Goal: Transaction & Acquisition: Purchase product/service

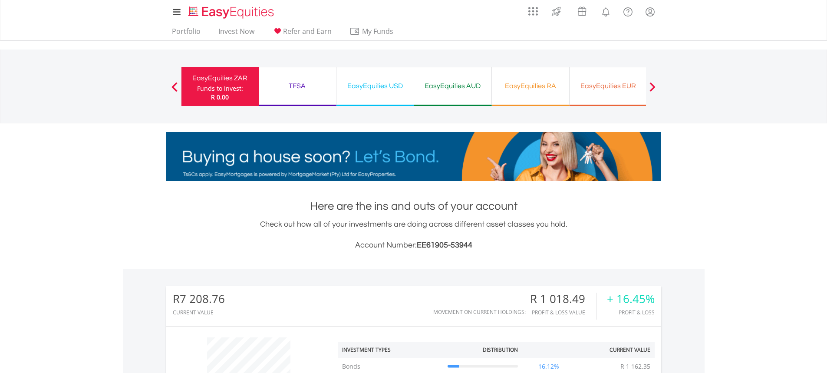
scroll to position [326, 0]
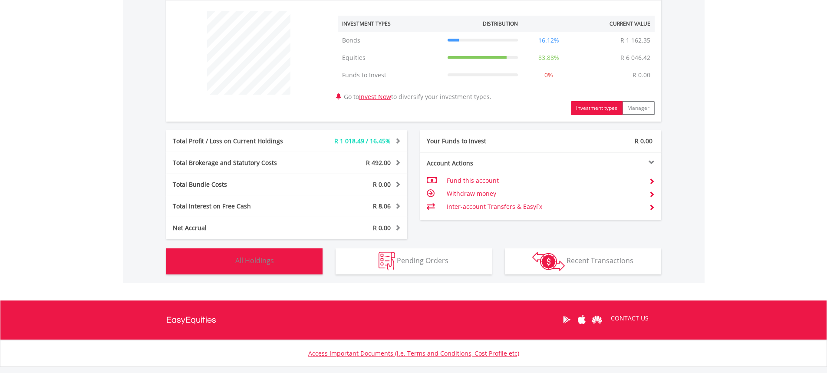
click at [264, 260] on span "All Holdings" at bounding box center [254, 261] width 39 height 10
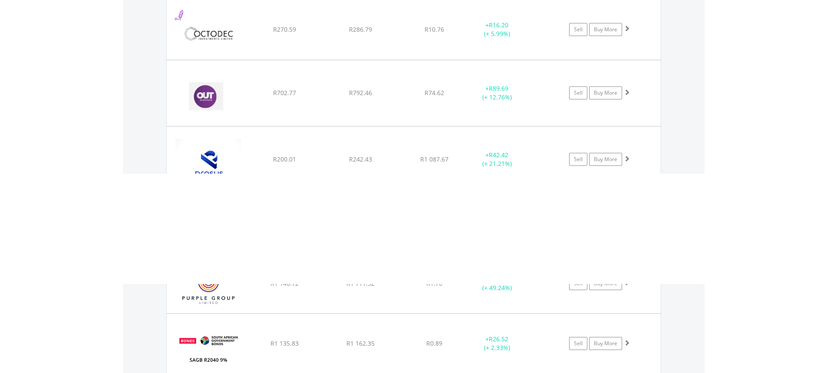
scroll to position [1127, 0]
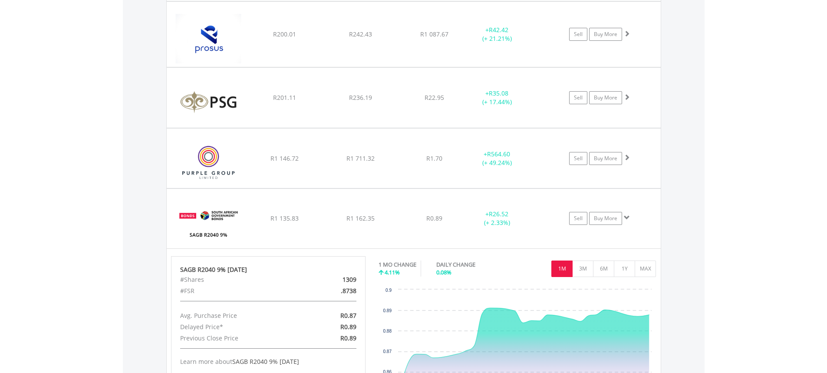
scroll to position [1162, 0]
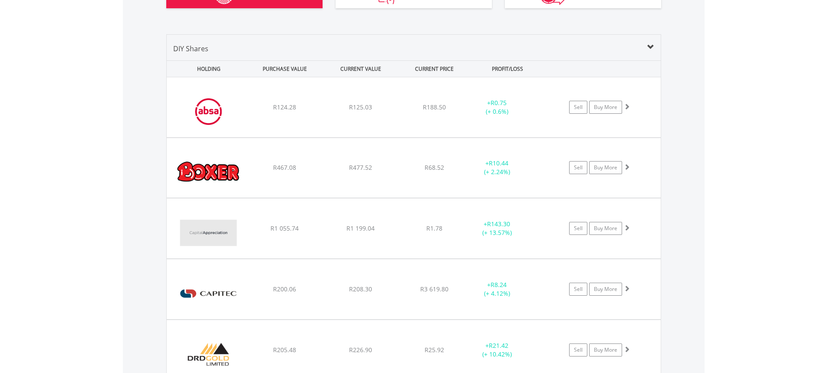
scroll to position [598, 0]
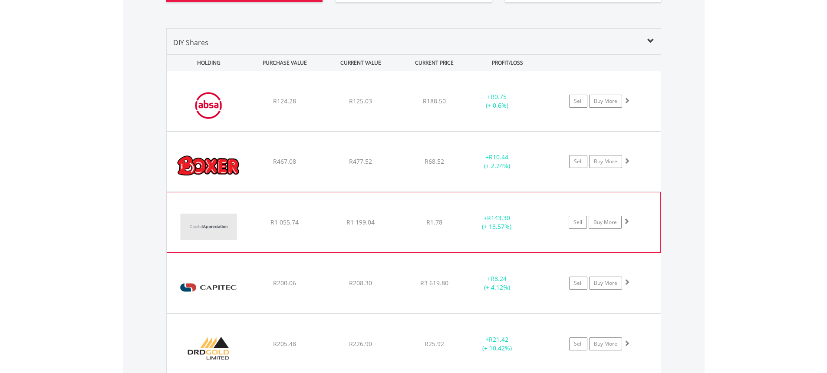
click at [403, 105] on div "R1.78" at bounding box center [434, 101] width 69 height 9
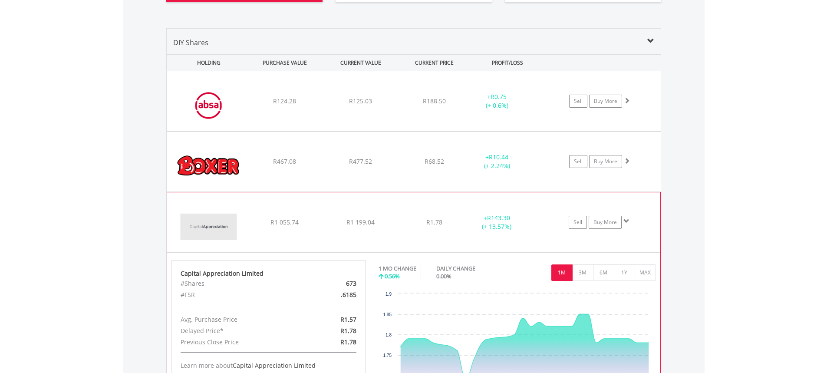
click at [403, 105] on div "R1.78" at bounding box center [434, 101] width 69 height 9
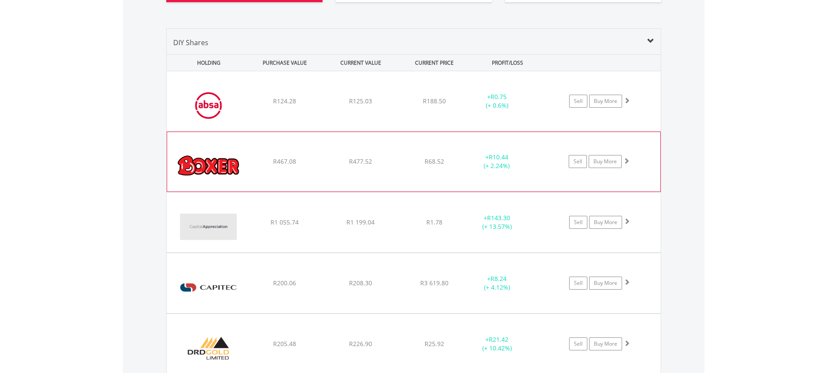
click at [384, 131] on div "﻿ Boxer Retail Limited R467.08 R477.52 R68.52 + R10.44 (+ 2.24%) Sell Buy More" at bounding box center [414, 101] width 494 height 60
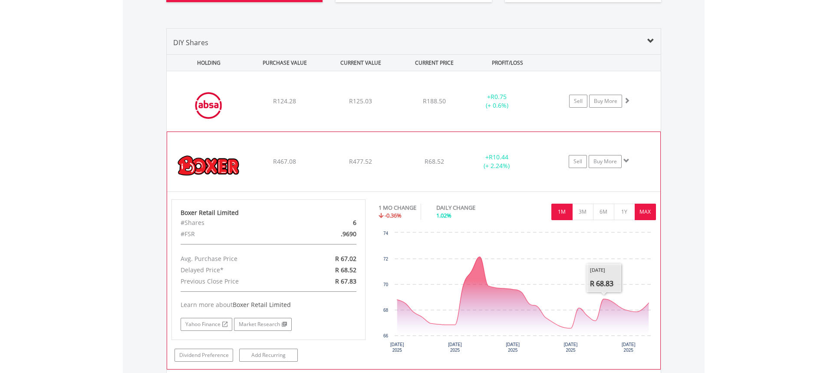
click at [641, 218] on button "MAX" at bounding box center [644, 212] width 21 height 16
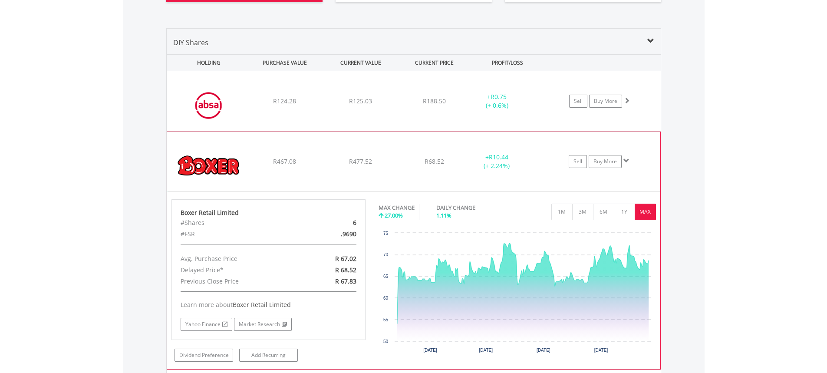
click at [641, 218] on button "MAX" at bounding box center [644, 212] width 21 height 16
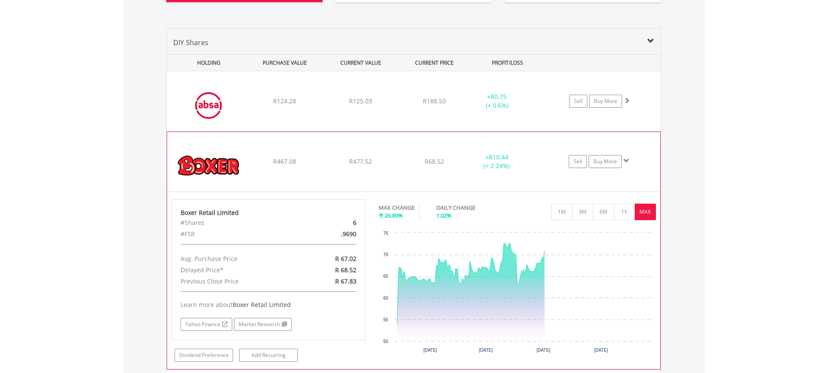
click at [362, 131] on div "﻿ Boxer Retail Limited R467.08 R477.52 R68.52 + R10.44 (+ 2.24%) Sell Buy More" at bounding box center [414, 101] width 494 height 60
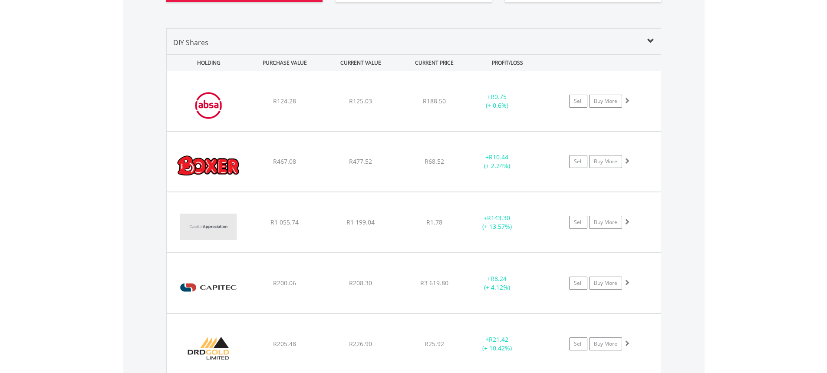
scroll to position [0, 0]
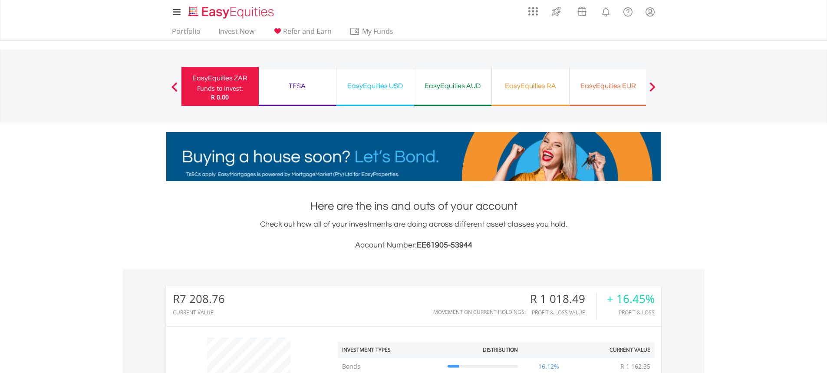
click at [298, 79] on div "TFSA Funds to invest: R 0.00" at bounding box center [298, 86] width 78 height 39
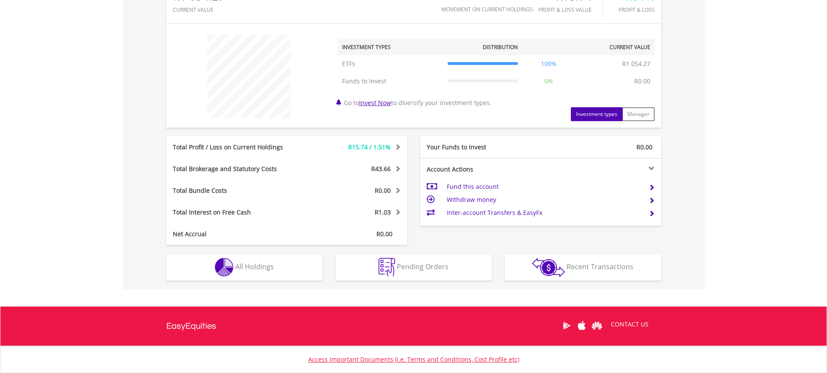
scroll to position [304, 0]
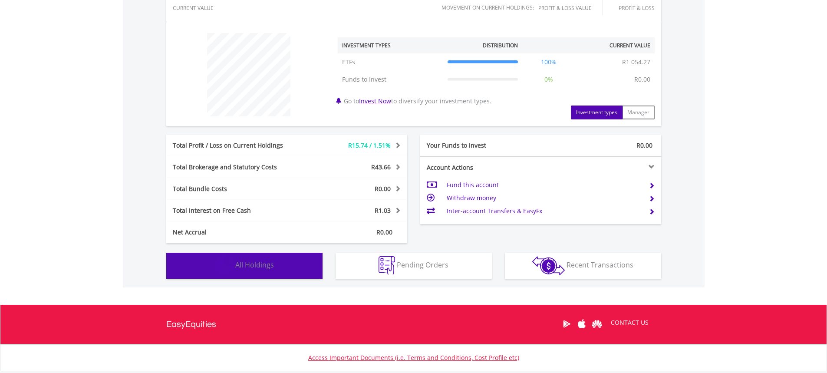
click at [267, 268] on span "All Holdings" at bounding box center [254, 265] width 39 height 10
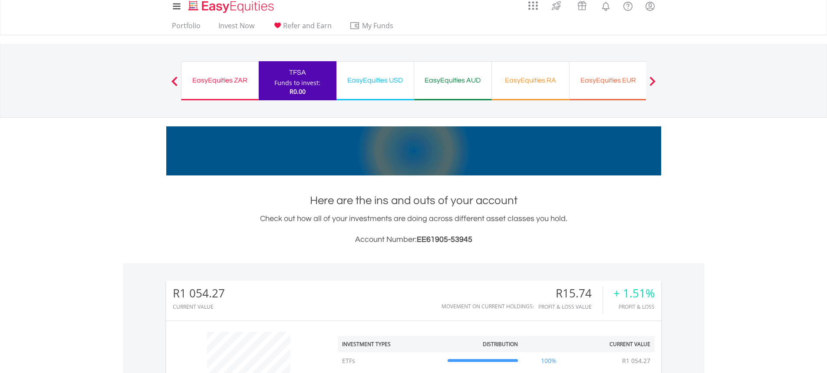
scroll to position [16, 0]
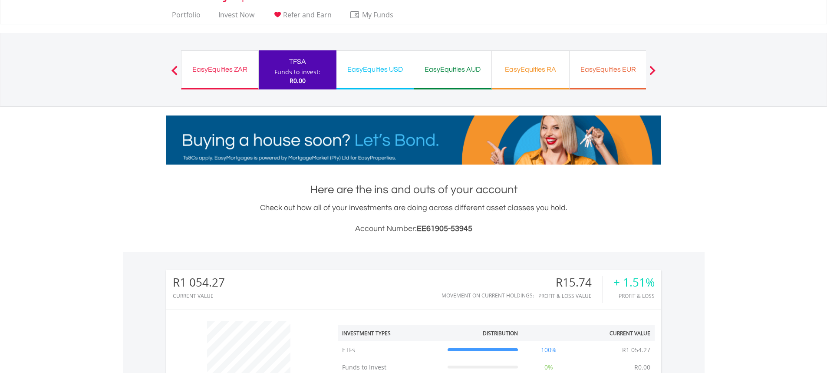
click at [533, 75] on div "EasyEquities RA" at bounding box center [530, 69] width 67 height 12
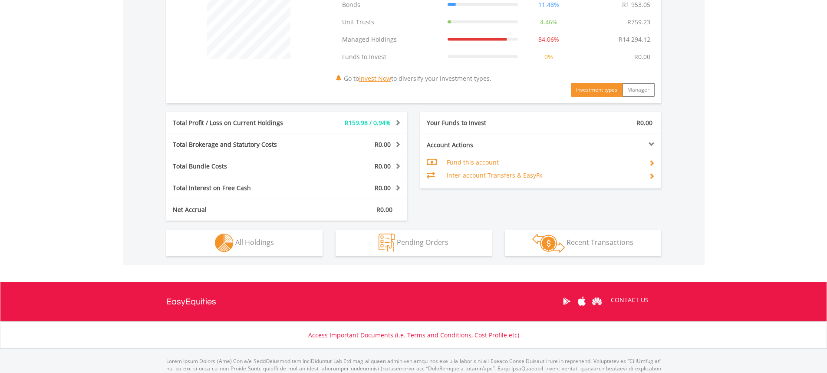
scroll to position [380, 0]
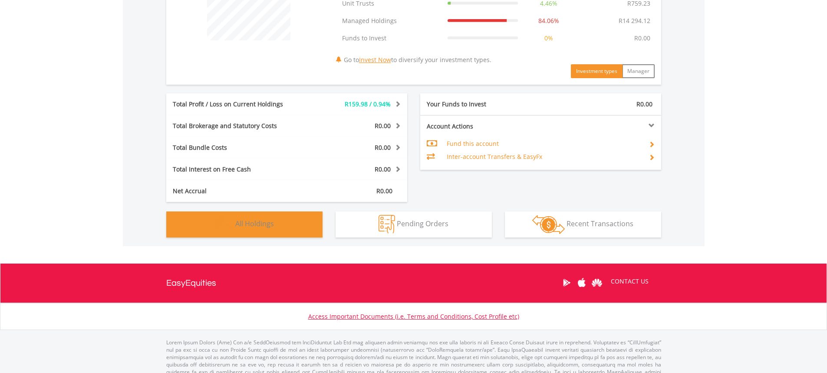
click at [268, 221] on span "All Holdings" at bounding box center [254, 224] width 39 height 10
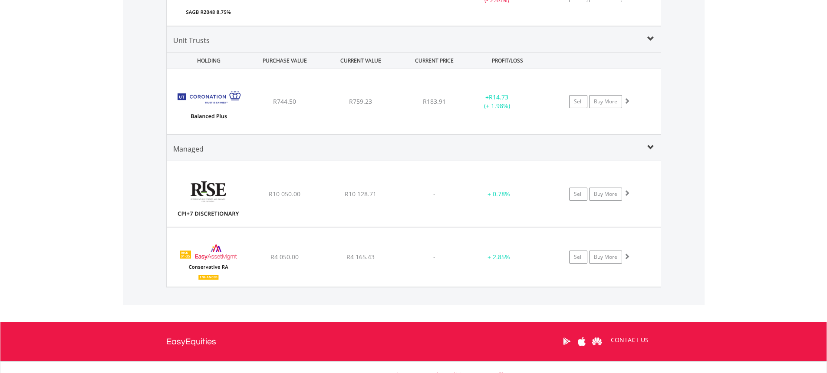
scroll to position [746, 0]
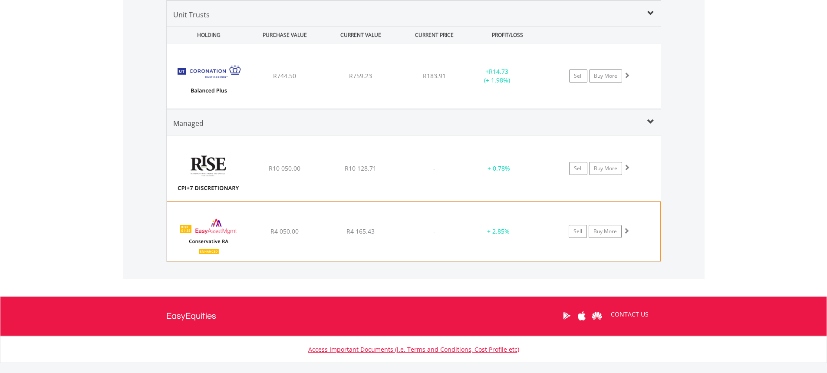
click at [475, 173] on div "+ 2.85%" at bounding box center [499, 168] width 56 height 9
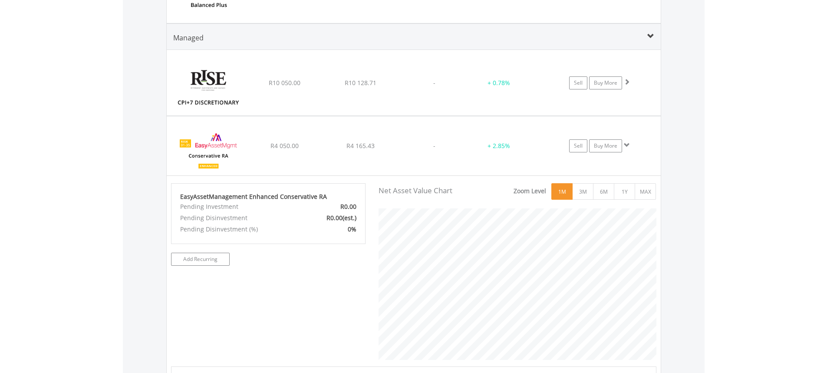
scroll to position [177, 290]
click at [648, 194] on button "MAX" at bounding box center [644, 191] width 21 height 16
click at [563, 191] on button "1M" at bounding box center [561, 191] width 21 height 16
click at [581, 193] on button "3M" at bounding box center [582, 191] width 21 height 16
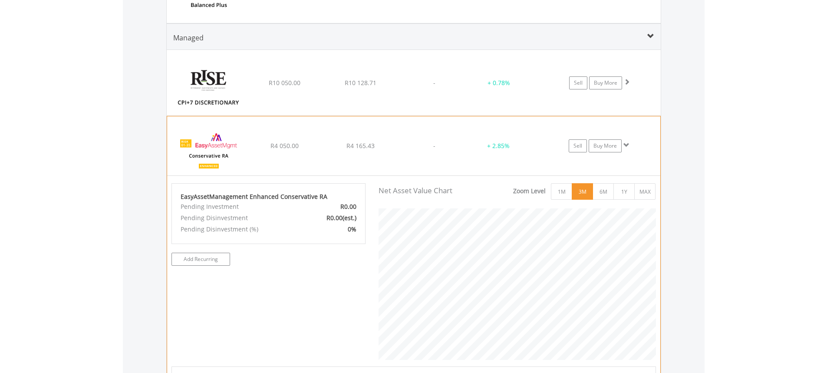
click at [629, 147] on span at bounding box center [626, 145] width 6 height 6
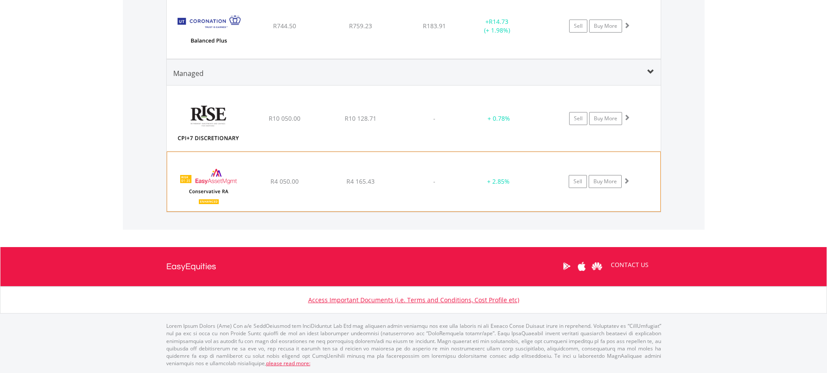
scroll to position [0, 0]
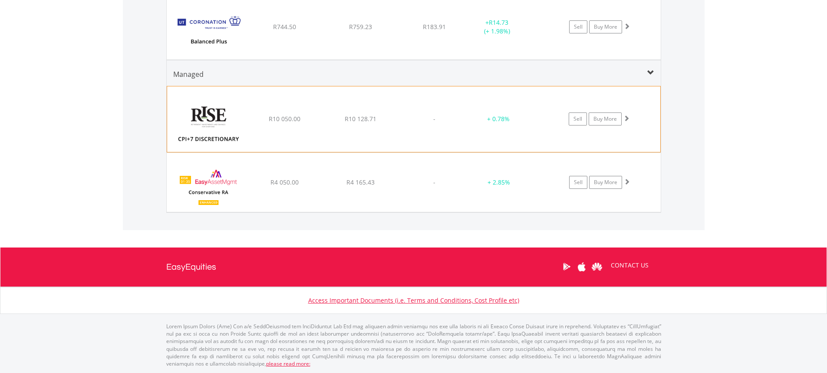
click at [433, 116] on span "-" at bounding box center [434, 119] width 2 height 8
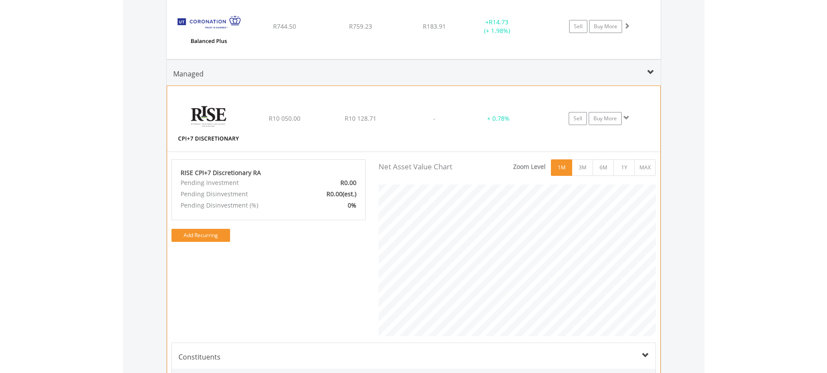
scroll to position [433772, 433658]
click at [200, 239] on link "Add Recurring" at bounding box center [200, 235] width 59 height 13
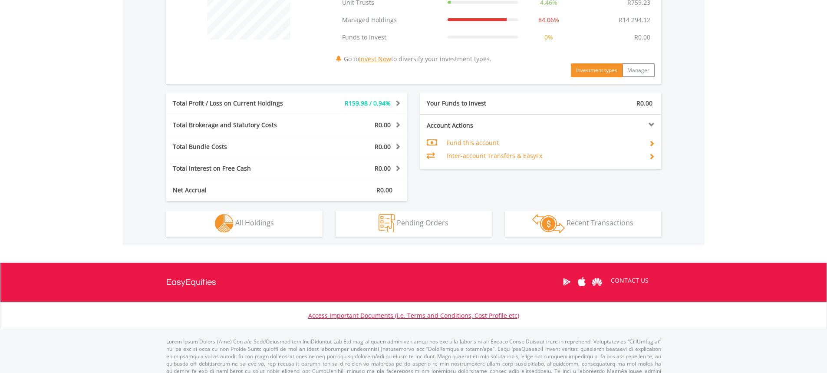
scroll to position [384, 0]
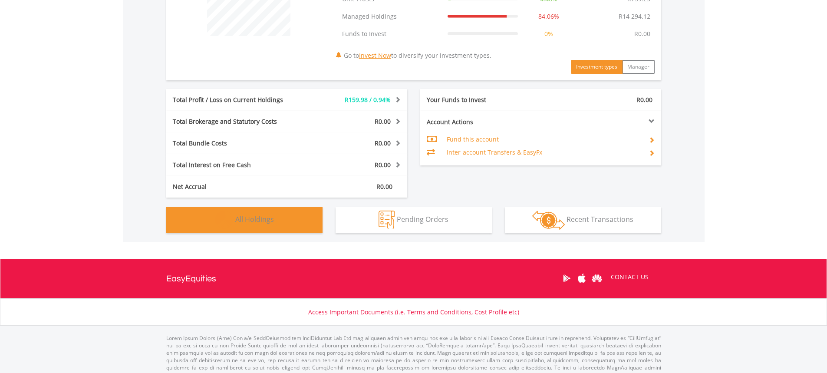
click at [268, 223] on span "All Holdings" at bounding box center [254, 219] width 39 height 10
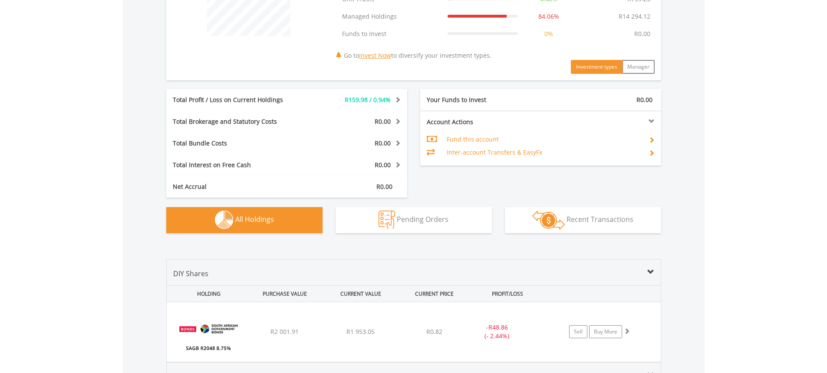
scroll to position [644, 0]
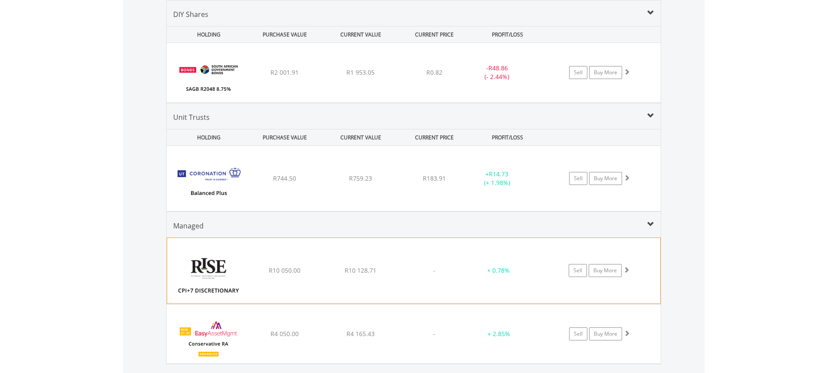
click at [443, 281] on div "﻿ RISE CPI+7 Discretionary RA R10 050.00 R10 128.71 - + 0.78% Sell Buy More" at bounding box center [413, 270] width 493 height 65
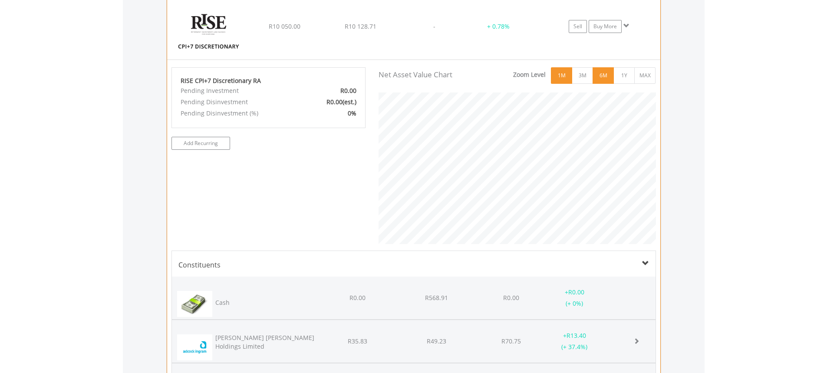
scroll to position [433772, 433658]
click at [587, 74] on button "3M" at bounding box center [582, 75] width 21 height 16
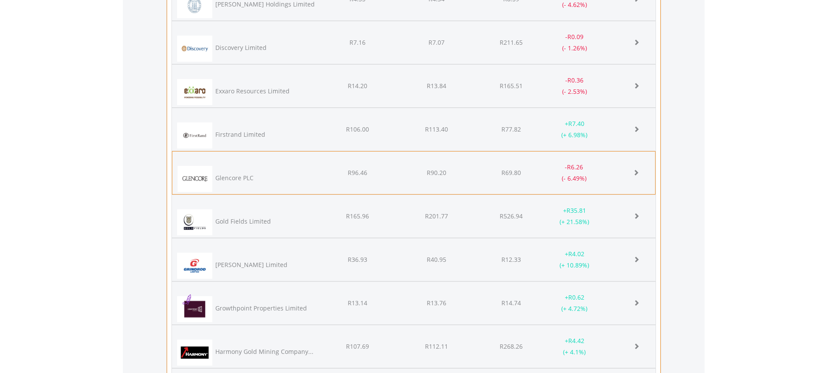
drag, startPoint x: 833, startPoint y: 200, endPoint x: 231, endPoint y: 185, distance: 601.6
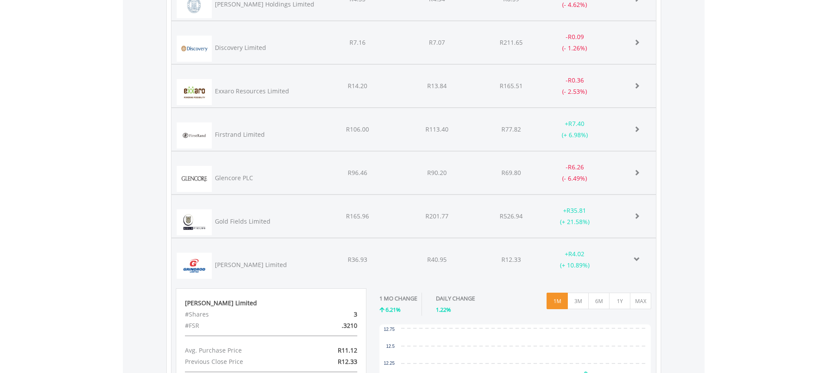
scroll to position [177, 290]
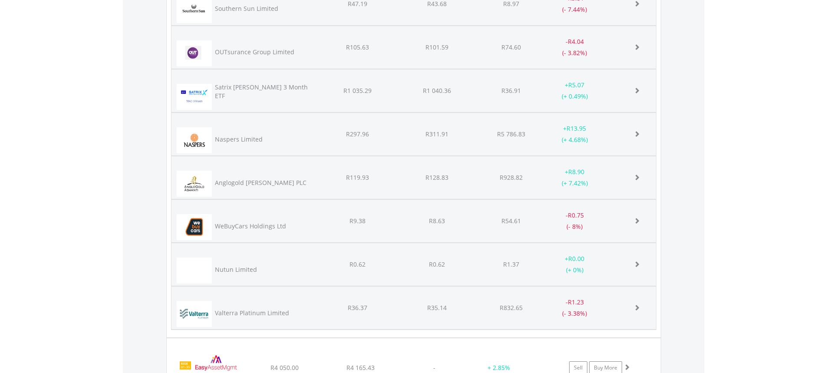
scroll to position [800, 0]
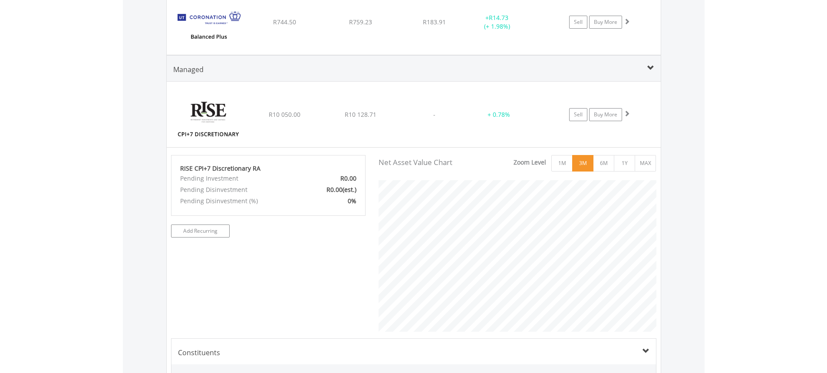
drag, startPoint x: 831, startPoint y: 273, endPoint x: 800, endPoint y: 70, distance: 205.8
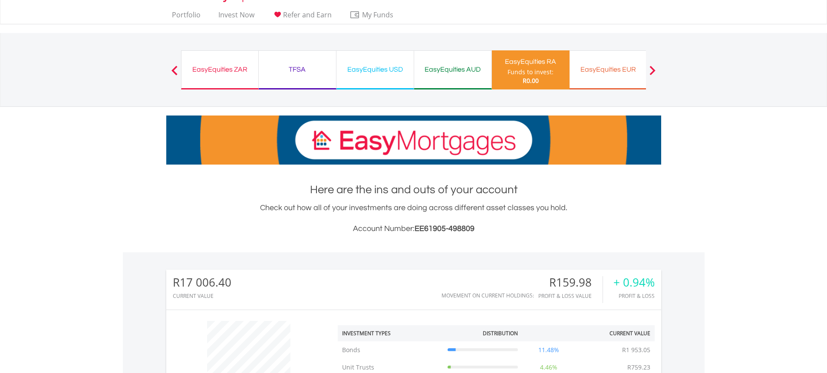
scroll to position [0, 0]
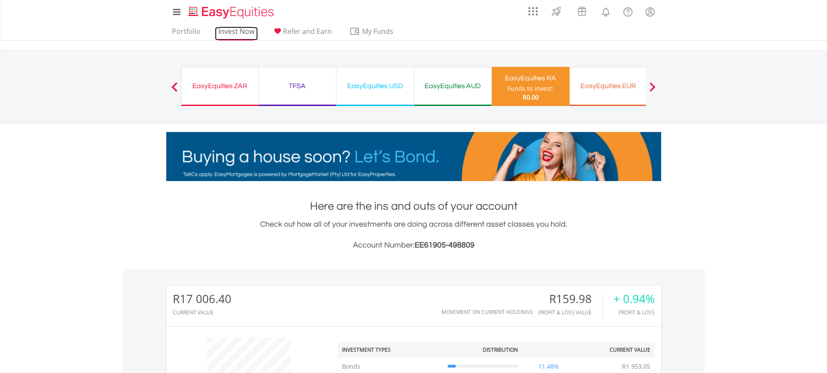
click at [243, 31] on link "Invest Now" at bounding box center [236, 33] width 43 height 13
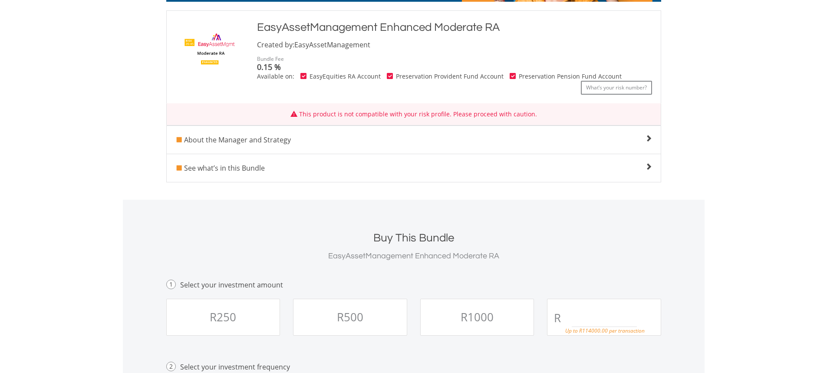
scroll to position [178, 0]
click at [307, 167] on div "See what’s in this Bundle" at bounding box center [414, 169] width 494 height 10
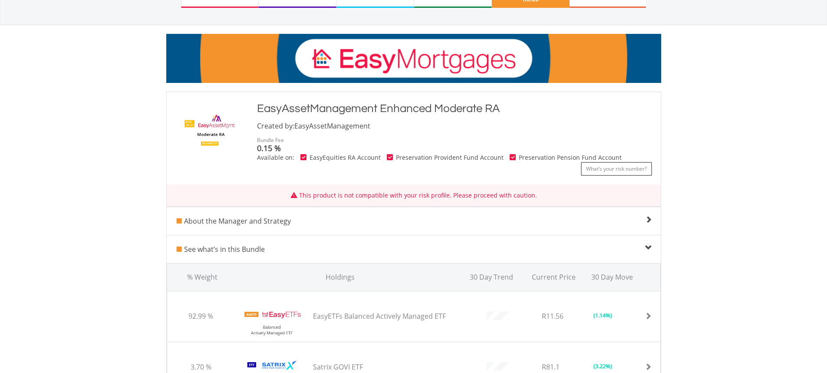
scroll to position [73, 0]
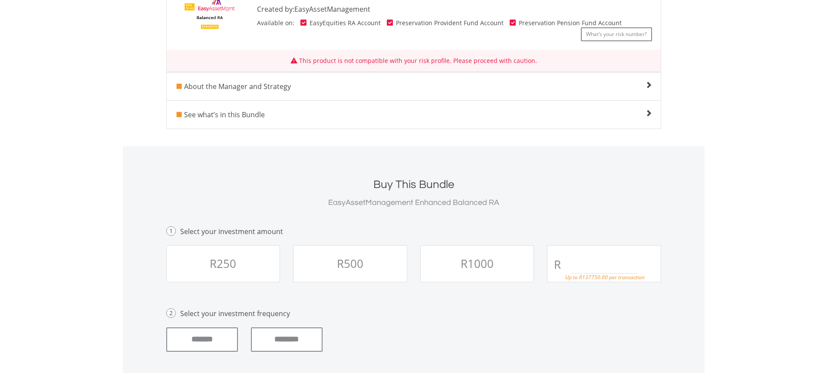
scroll to position [217, 0]
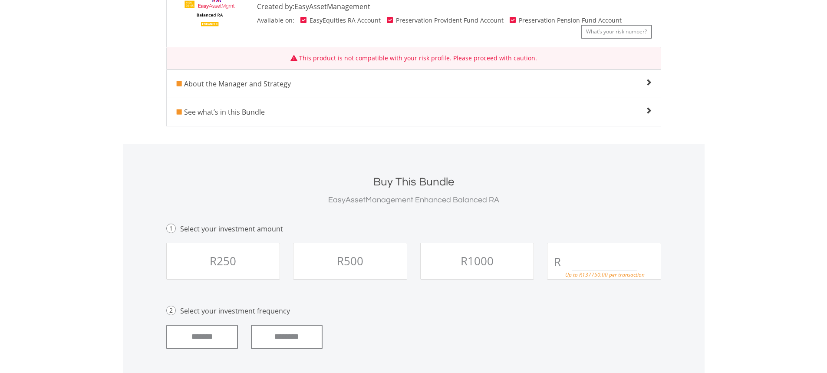
click at [261, 108] on span "See what’s in this Bundle" at bounding box center [224, 112] width 81 height 10
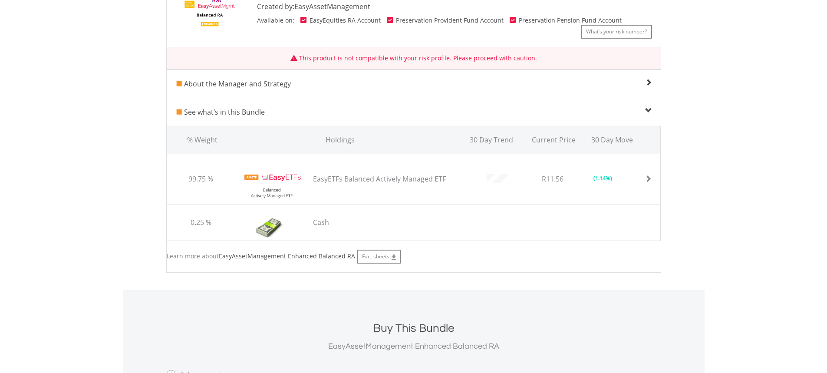
click at [341, 84] on div "About the Manager and Strategy" at bounding box center [413, 84] width 476 height 10
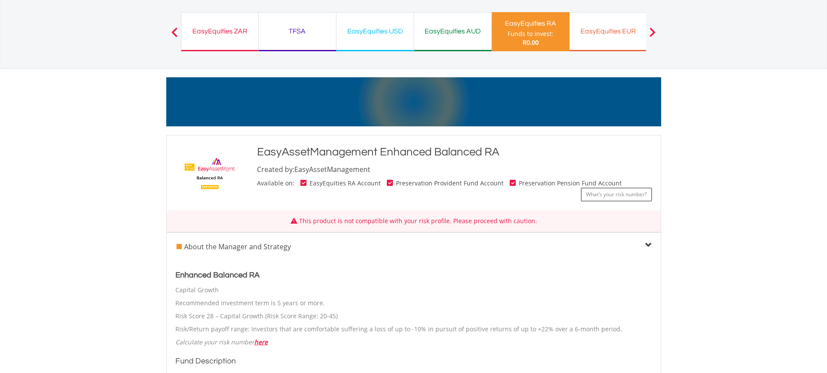
scroll to position [0, 0]
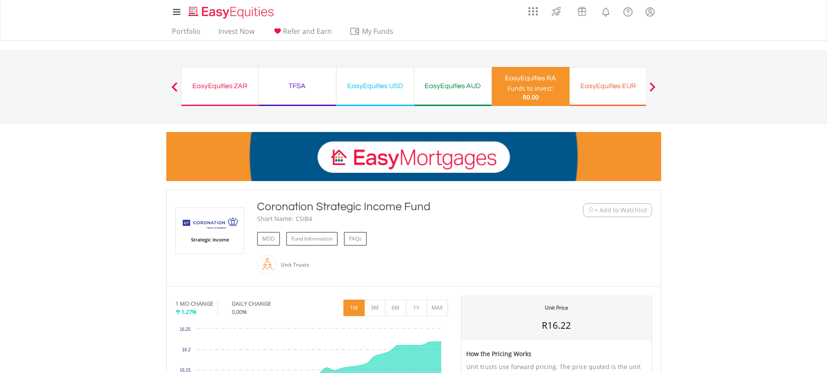
click at [630, 88] on div "EasyEquities EUR" at bounding box center [608, 86] width 67 height 12
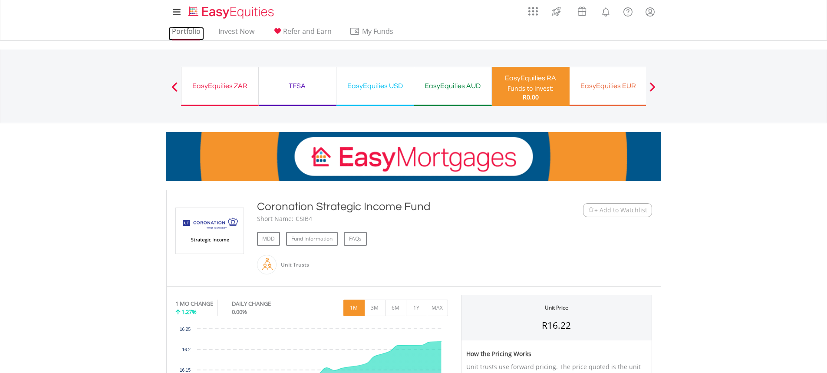
click at [190, 32] on link "Portfolio" at bounding box center [186, 33] width 36 height 13
